Goal: Task Accomplishment & Management: Complete application form

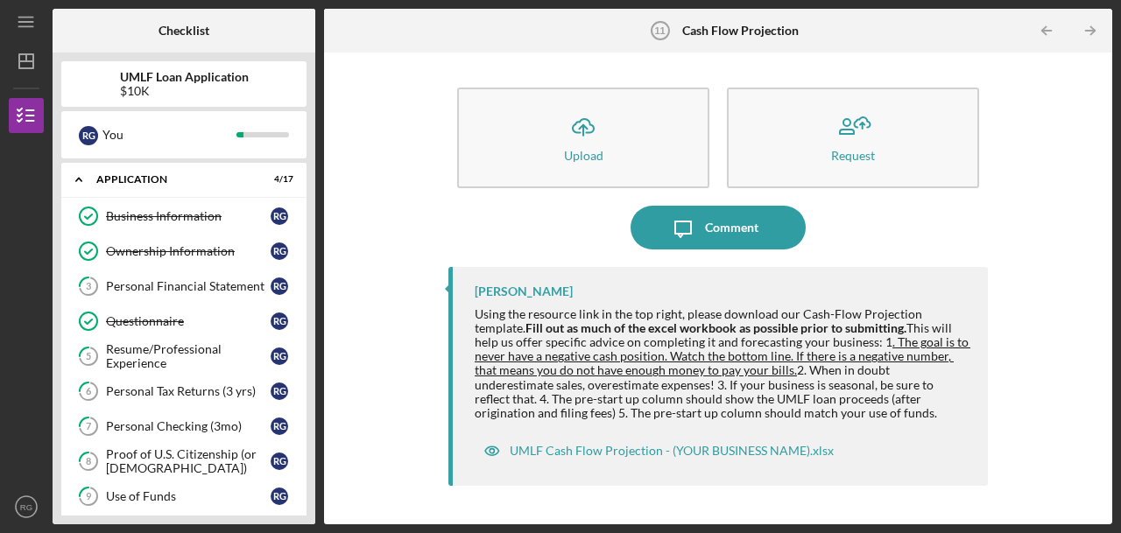
scroll to position [140, 0]
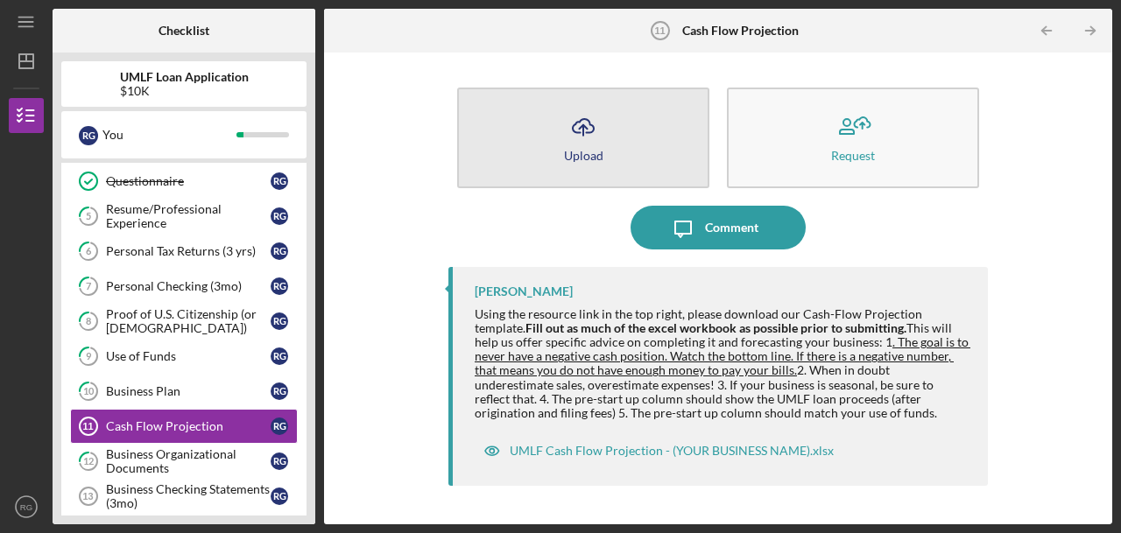
click at [589, 125] on icon "Icon/Upload" at bounding box center [584, 127] width 44 height 44
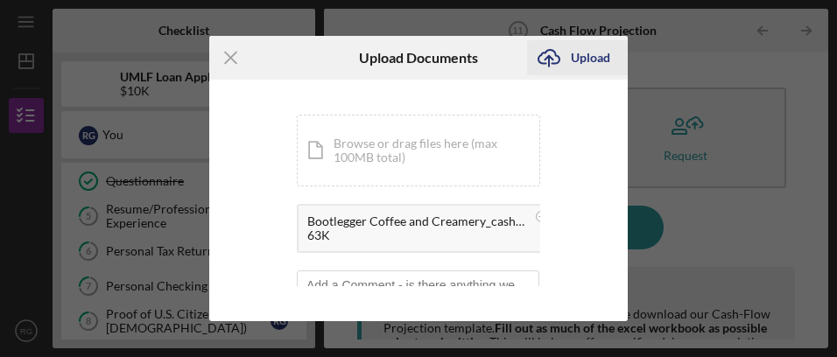
drag, startPoint x: 567, startPoint y: 41, endPoint x: 597, endPoint y: 53, distance: 32.2
click at [597, 53] on div "Upload" at bounding box center [590, 57] width 39 height 35
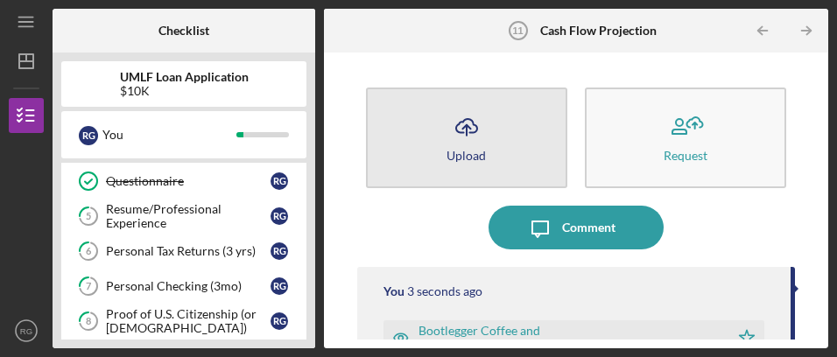
click at [499, 146] on button "Icon/Upload Upload" at bounding box center [466, 138] width 201 height 101
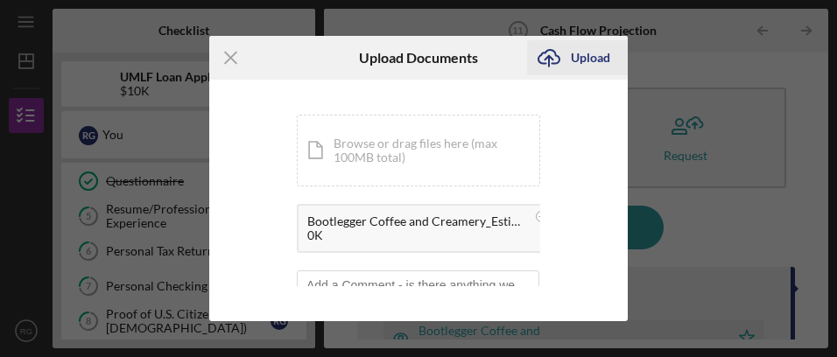
drag, startPoint x: 559, startPoint y: 60, endPoint x: 544, endPoint y: 57, distance: 15.3
drag, startPoint x: 544, startPoint y: 57, endPoint x: 483, endPoint y: 81, distance: 65.7
click at [483, 81] on div "You're uploading documents related to Cash Flow Projection . Icon/Document Brow…" at bounding box center [418, 201] width 419 height 242
click at [597, 53] on div "Upload" at bounding box center [590, 57] width 39 height 35
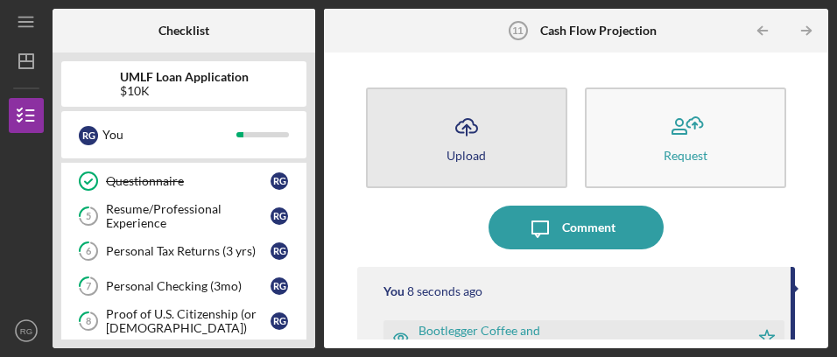
click at [489, 159] on button "Icon/Upload Upload" at bounding box center [466, 138] width 201 height 101
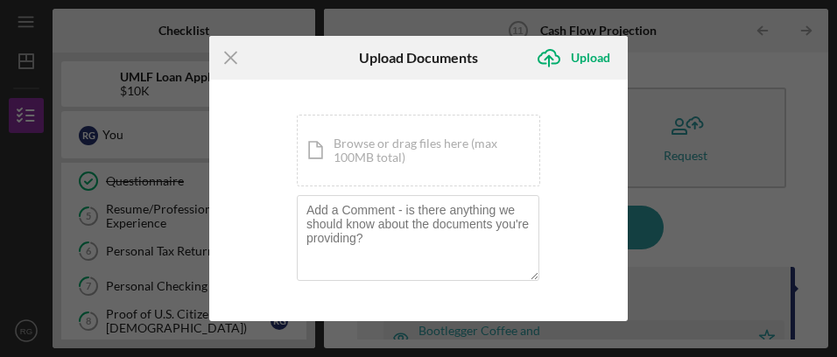
click at [489, 159] on div "Icon/Document Browse or drag files here (max 100MB total) Tap to choose files o…" at bounding box center [419, 151] width 244 height 72
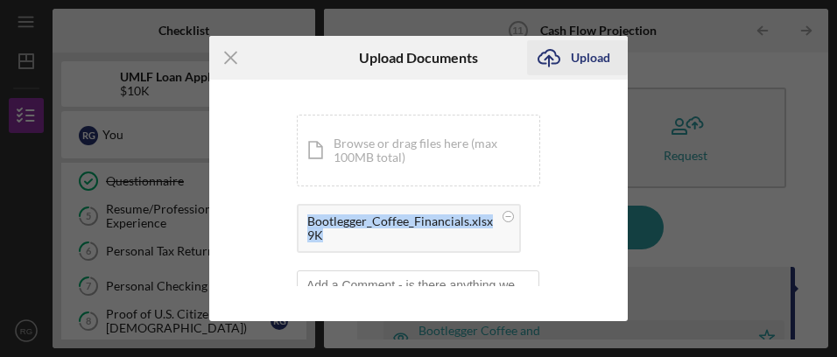
click at [599, 54] on div "Upload" at bounding box center [590, 57] width 39 height 35
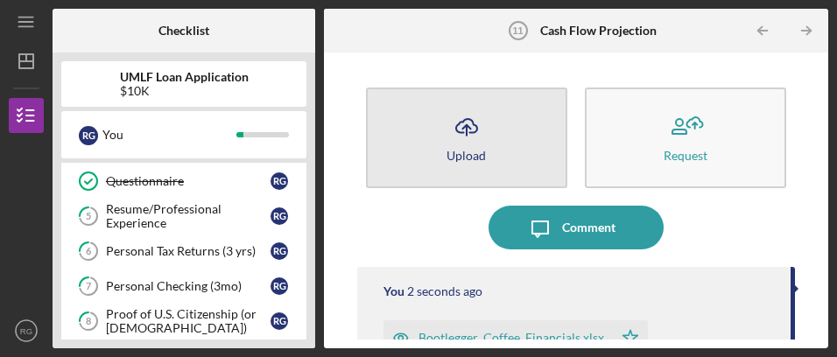
click at [437, 130] on button "Icon/Upload Upload" at bounding box center [466, 138] width 201 height 101
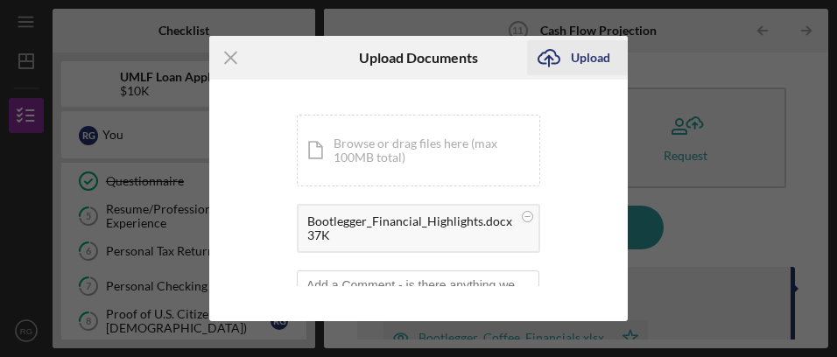
click at [604, 56] on div "Upload" at bounding box center [590, 57] width 39 height 35
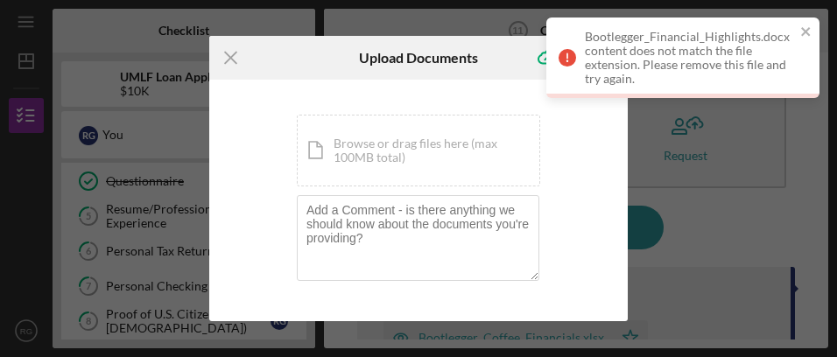
click at [583, 143] on div "You're uploading documents related to Cash Flow Projection . Icon/Document Brow…" at bounding box center [418, 201] width 419 height 242
click at [224, 56] on icon "Icon/Menu Close" at bounding box center [231, 58] width 44 height 44
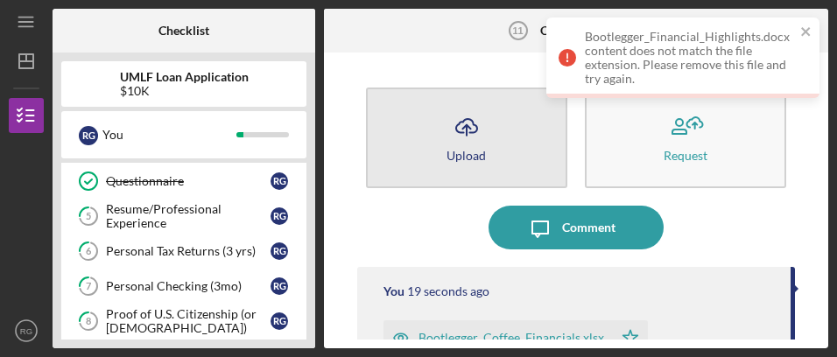
click at [466, 132] on icon "Icon/Upload" at bounding box center [467, 127] width 44 height 44
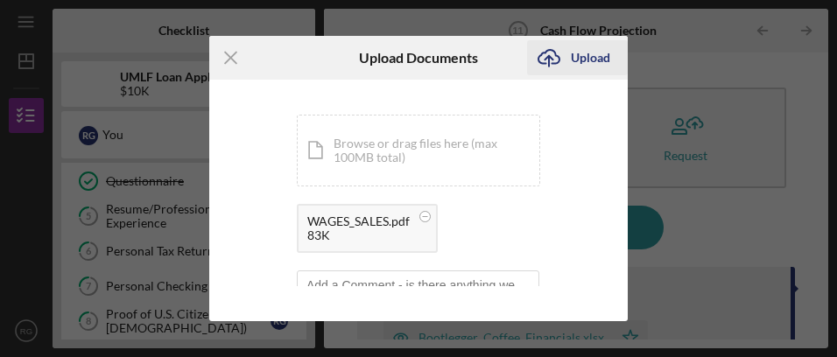
click at [597, 57] on div "Upload" at bounding box center [590, 57] width 39 height 35
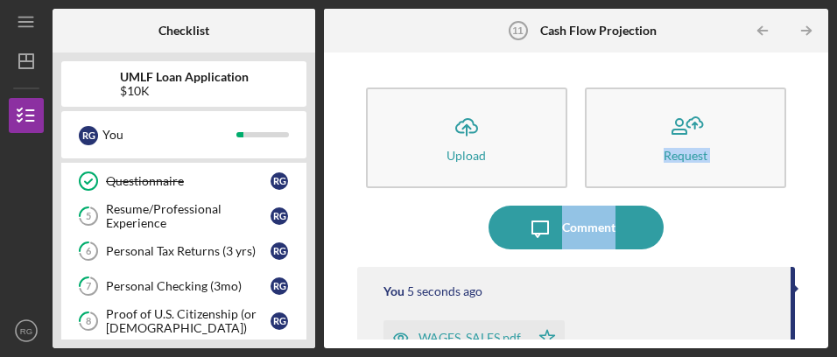
drag, startPoint x: 820, startPoint y: 94, endPoint x: 802, endPoint y: 211, distance: 118.7
click at [802, 211] on div "Icon/Upload Upload Request Icon/Message Comment You 5 seconds ago WAGES_SALES.p…" at bounding box center [576, 201] width 505 height 296
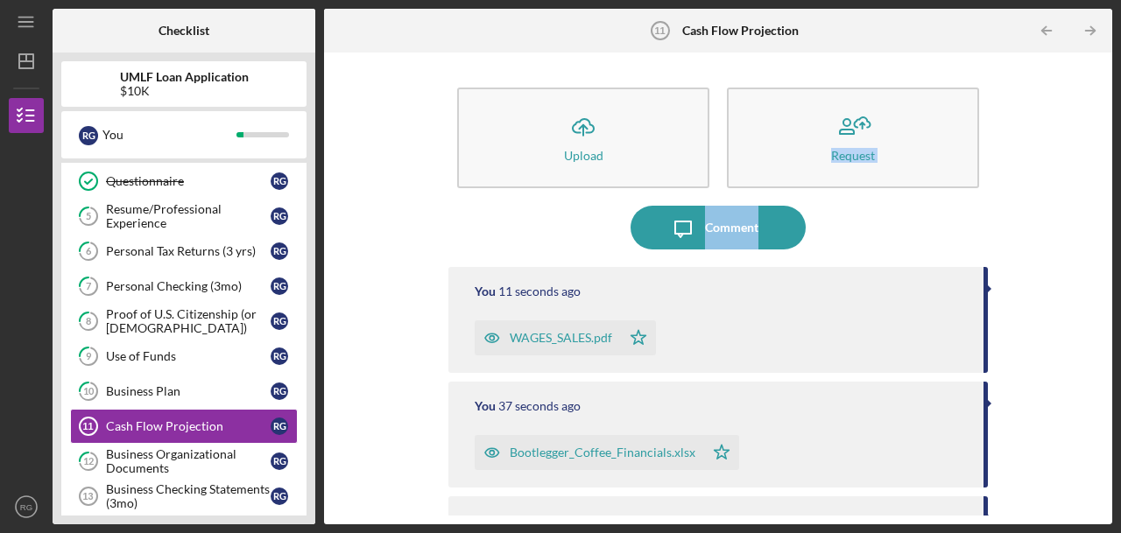
click at [1042, 223] on div "Icon/Upload Upload Request Icon/Message Comment You 11 seconds ago WAGES_SALES.…" at bounding box center [718, 288] width 771 height 455
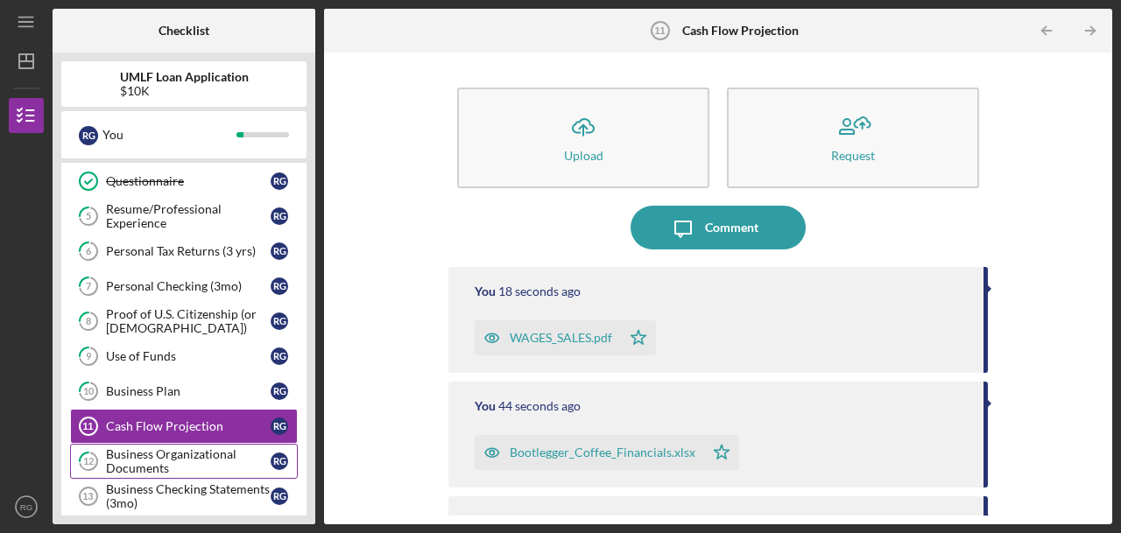
click at [223, 449] on div "Business Organizational Documents" at bounding box center [188, 462] width 165 height 28
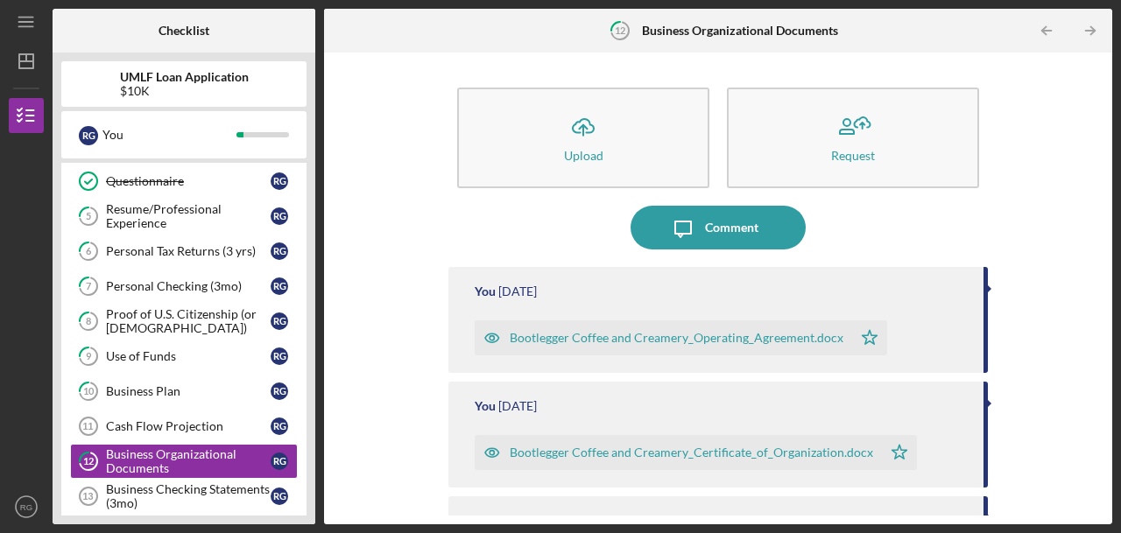
drag, startPoint x: 1104, startPoint y: 211, endPoint x: 1075, endPoint y: 264, distance: 60.0
click at [1075, 264] on div "Icon/Upload Upload Request Icon/Message Comment You [DATE] Bootlegger Coffee an…" at bounding box center [718, 289] width 788 height 472
click at [219, 483] on div "Business Checking Statements (3mo)" at bounding box center [188, 497] width 165 height 28
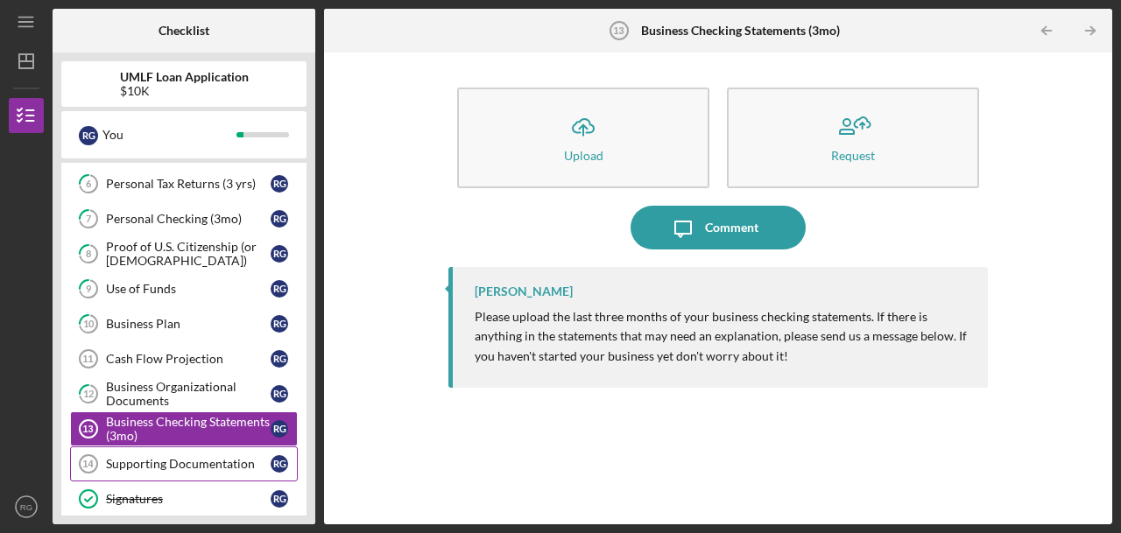
scroll to position [210, 0]
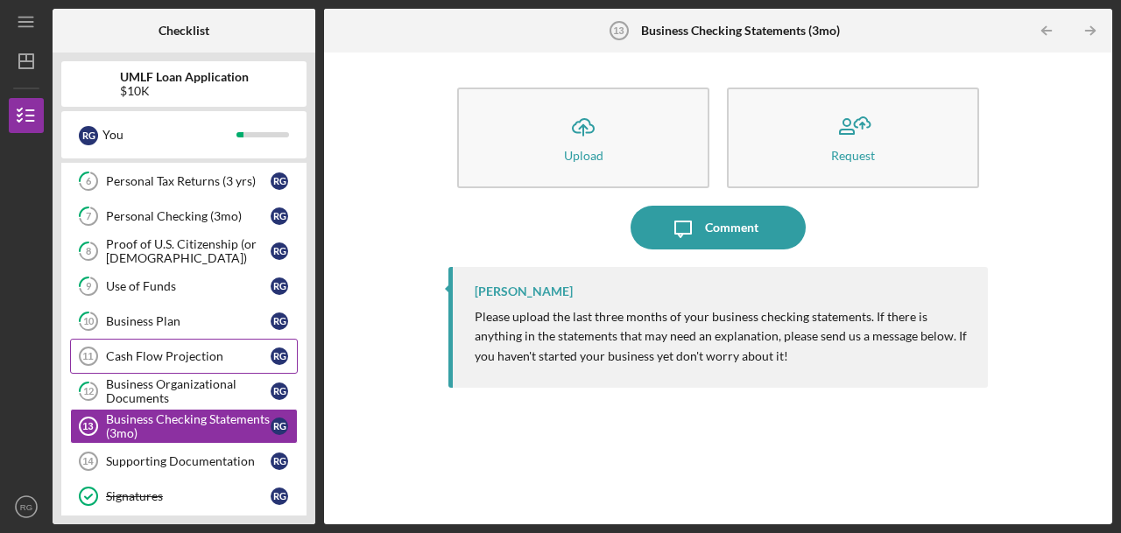
click at [205, 341] on link "Cash Flow Projection 11 Cash Flow Projection R G" at bounding box center [184, 356] width 228 height 35
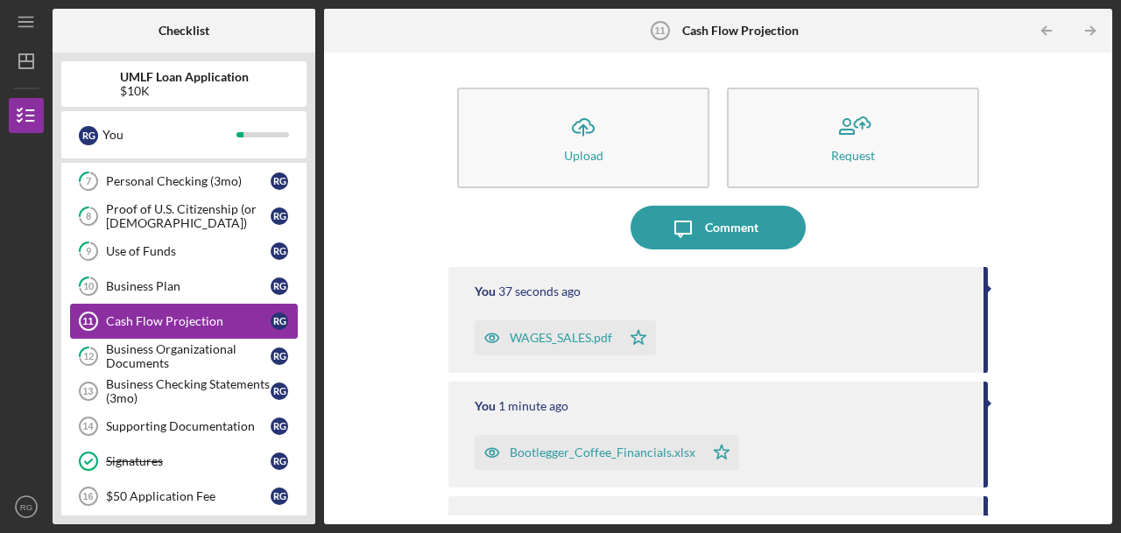
scroll to position [280, 0]
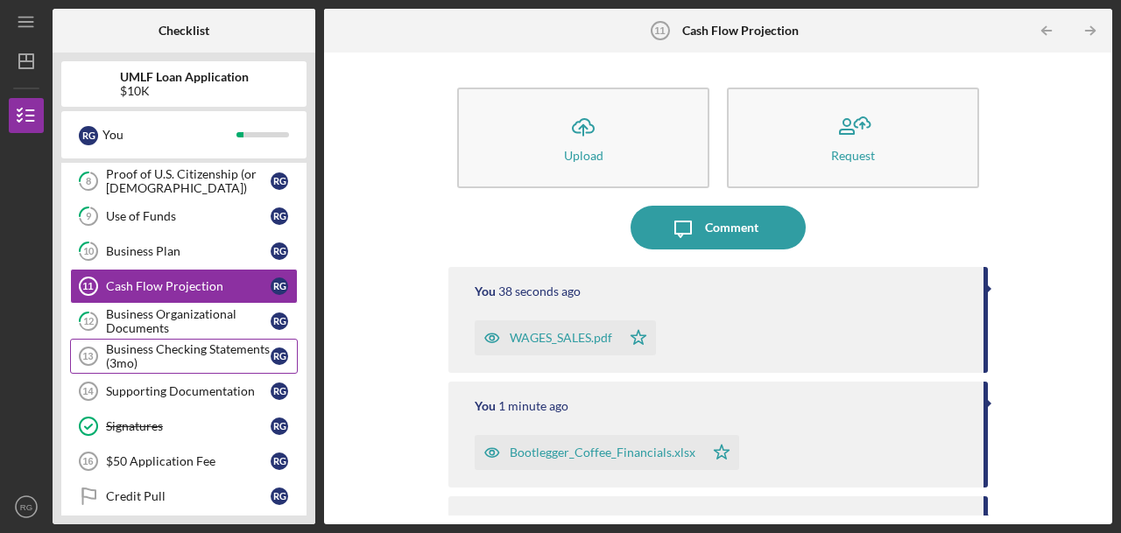
click at [207, 343] on div "Business Checking Statements (3mo)" at bounding box center [188, 357] width 165 height 28
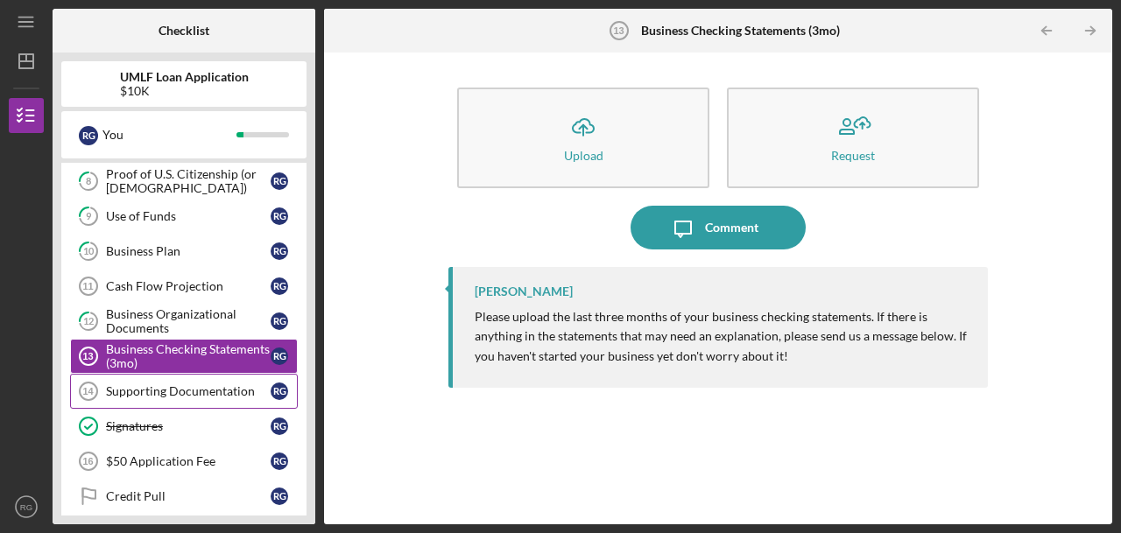
click at [218, 390] on div "Supporting Documentation" at bounding box center [188, 392] width 165 height 14
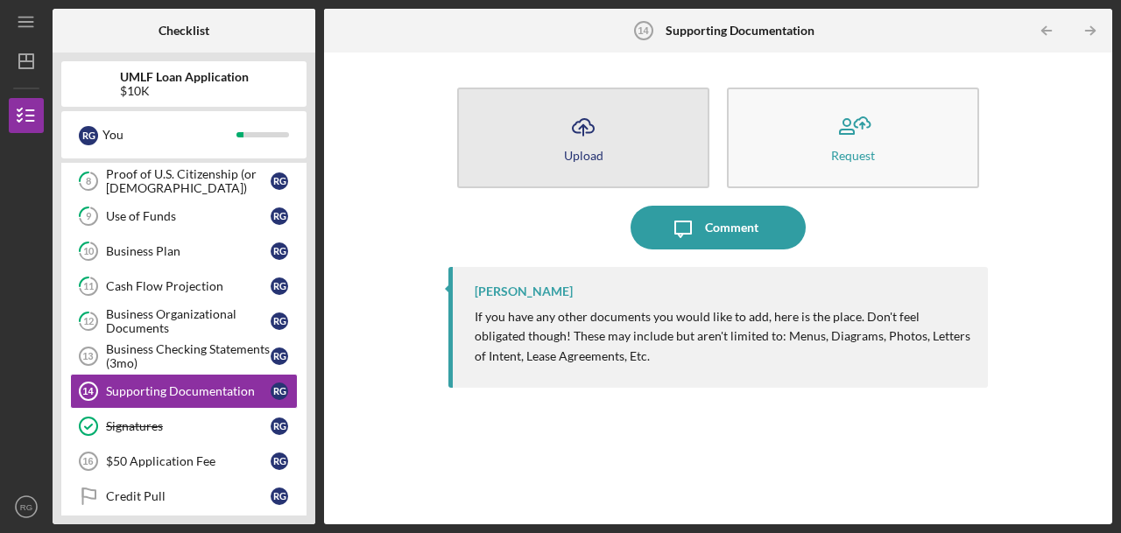
click at [568, 138] on icon "Icon/Upload" at bounding box center [584, 127] width 44 height 44
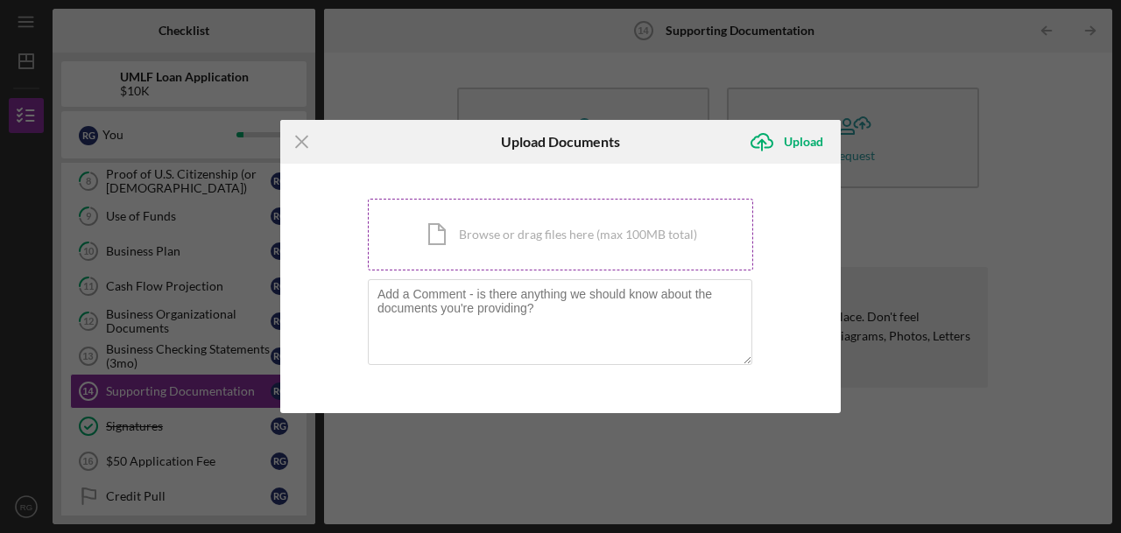
click at [529, 230] on div "Icon/Document Browse or drag files here (max 100MB total) Tap to choose files o…" at bounding box center [560, 235] width 385 height 72
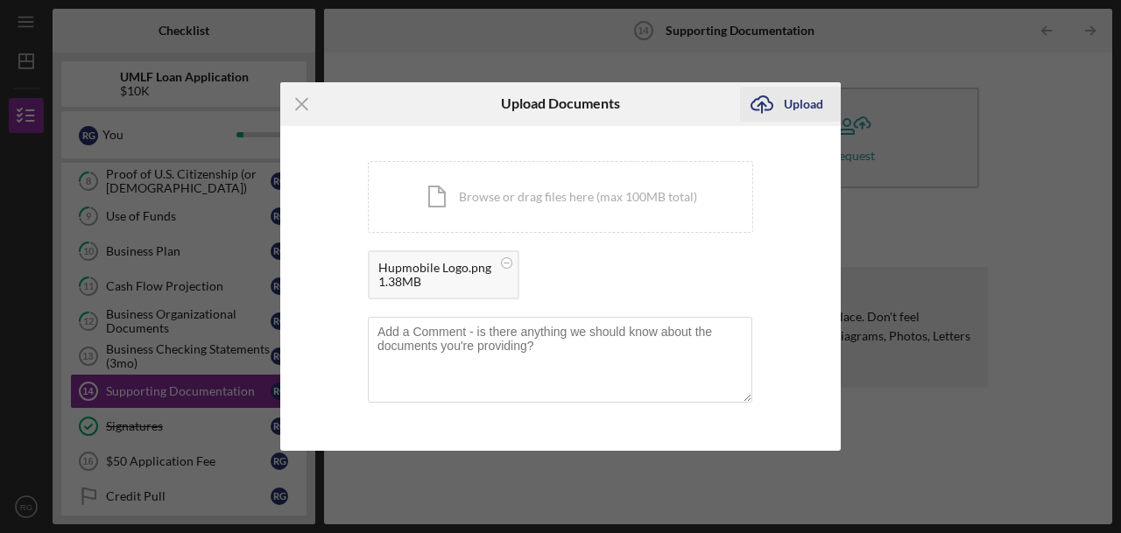
click at [809, 107] on div "Upload" at bounding box center [803, 104] width 39 height 35
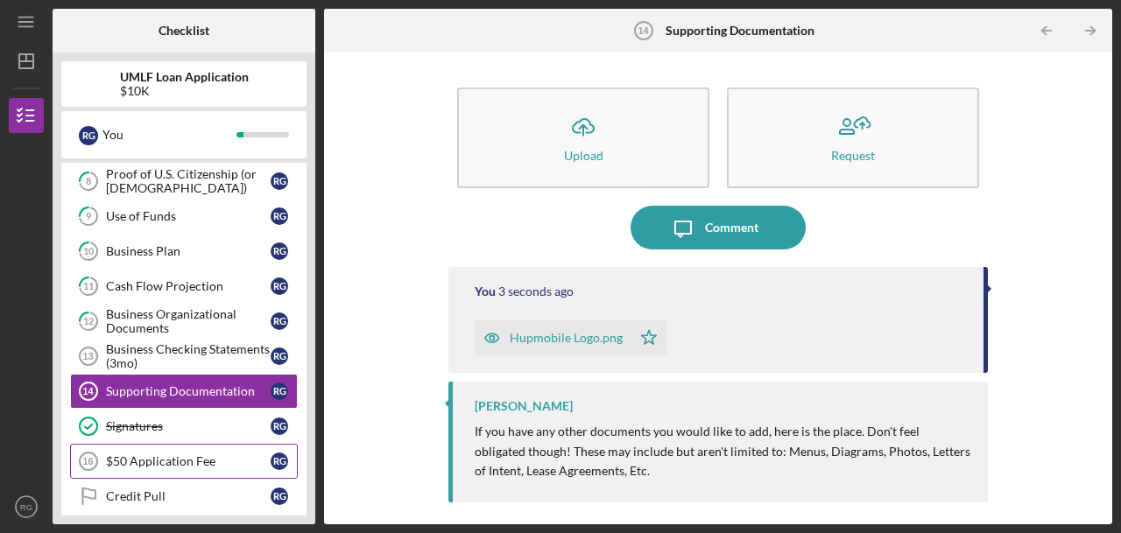
click at [240, 444] on link "$50 Application Fee 16 $50 Application Fee R G" at bounding box center [184, 461] width 228 height 35
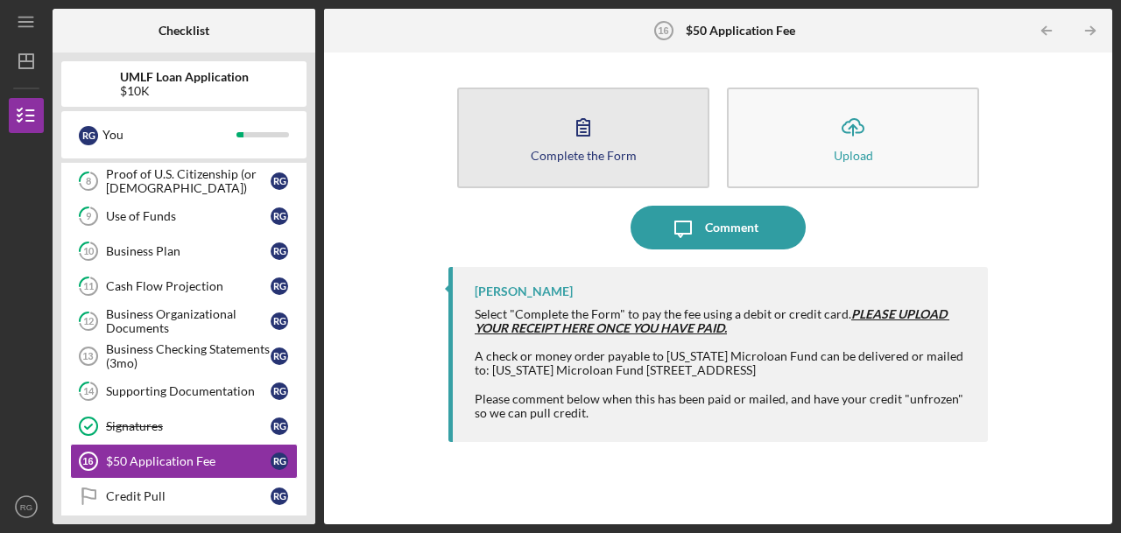
click at [579, 136] on icon "button" at bounding box center [584, 127] width 44 height 44
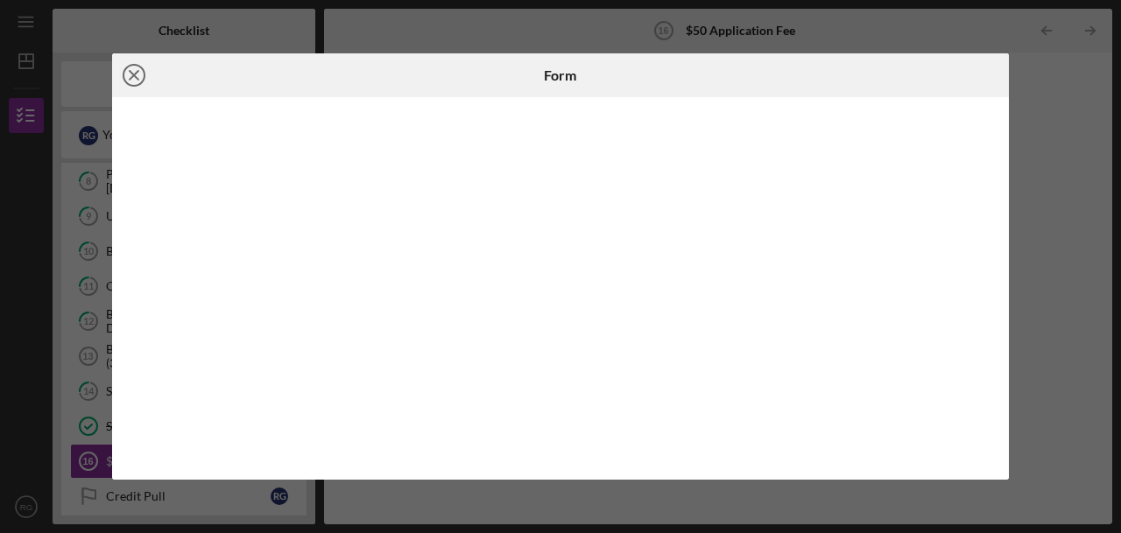
click at [130, 77] on icon "Icon/Close" at bounding box center [134, 75] width 44 height 44
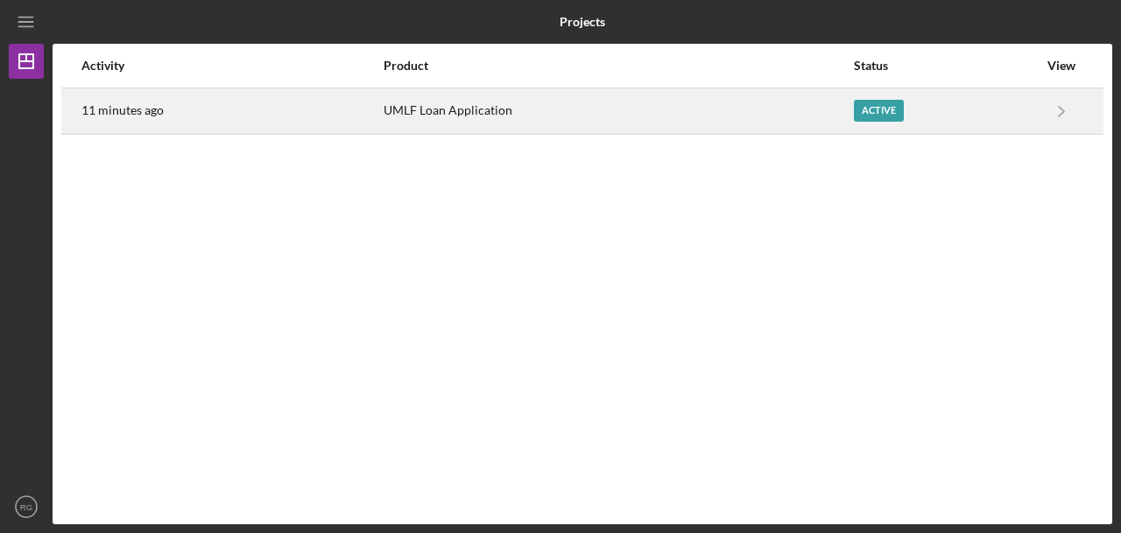
click at [456, 114] on div "UMLF Loan Application" at bounding box center [618, 111] width 468 height 44
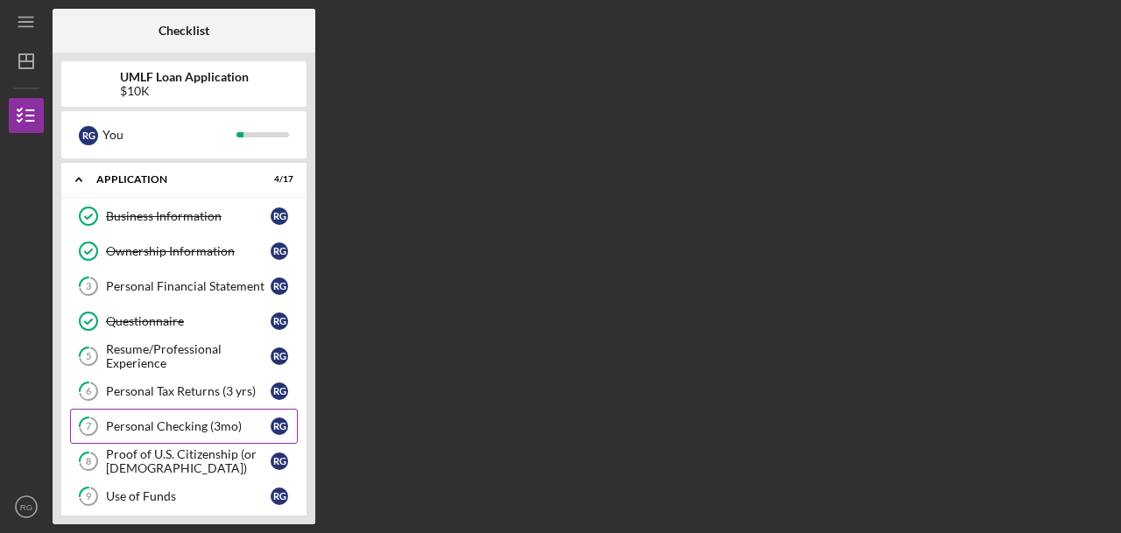
click at [212, 414] on link "7 Personal Checking (3mo) R G" at bounding box center [184, 426] width 228 height 35
